Goal: Learn about a topic

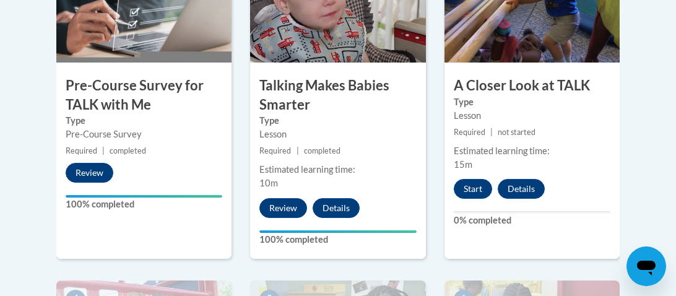
scroll to position [489, 0]
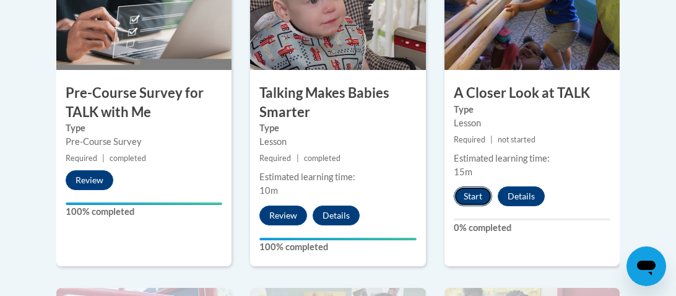
click at [474, 193] on button "Start" at bounding box center [473, 196] width 38 height 20
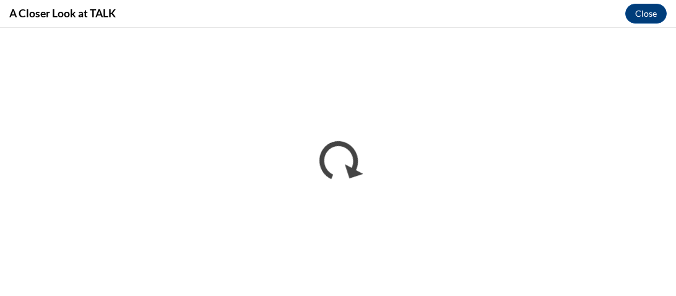
scroll to position [0, 0]
